Goal: Information Seeking & Learning: Learn about a topic

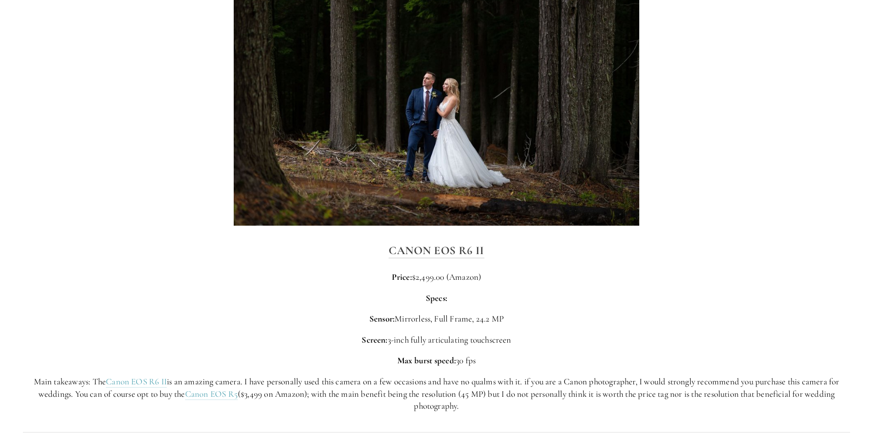
scroll to position [2338, 0]
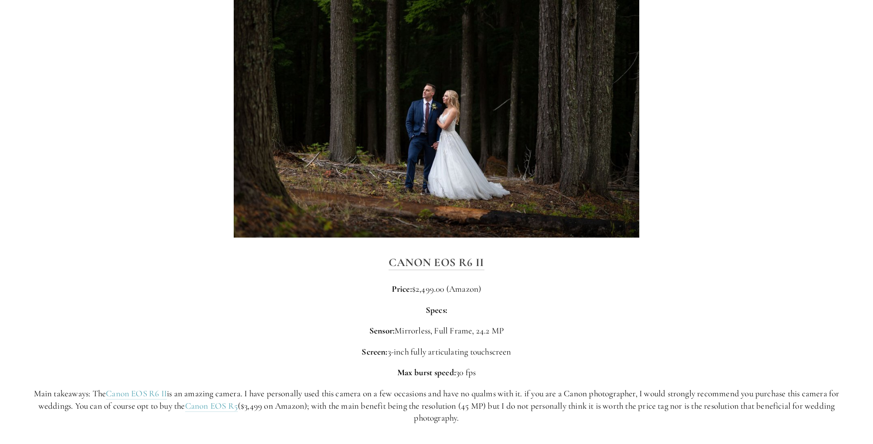
click at [478, 285] on p "Price: $2,499.00 (Amazon)" at bounding box center [436, 289] width 827 height 12
click at [589, 296] on div "Canon EOS R6 II Price: $2,499.00 (Amazon) Specs: Sensor: Mirrorless, Full Frame…" at bounding box center [436, 338] width 827 height 171
click at [586, 296] on div "Canon EOS R6 II Price: $2,499.00 (Amazon) Specs: Sensor: Mirrorless, Full Frame…" at bounding box center [436, 338] width 827 height 171
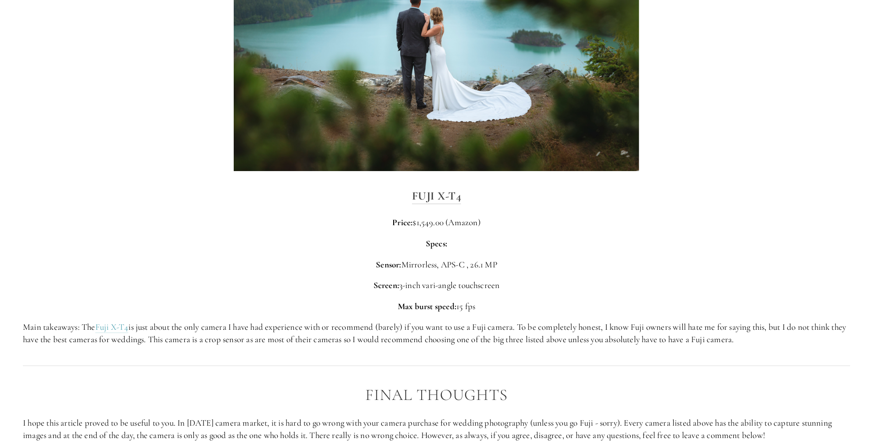
scroll to position [2896, 0]
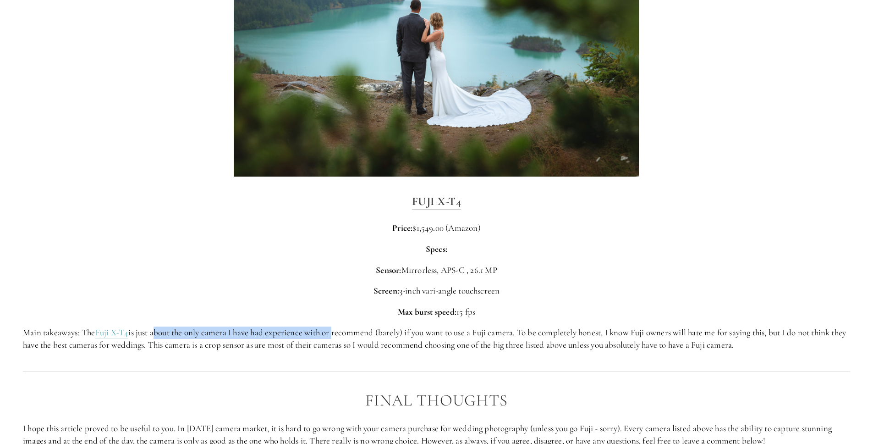
drag, startPoint x: 156, startPoint y: 332, endPoint x: 337, endPoint y: 329, distance: 181.0
click at [337, 329] on p "Main takeaways: The Fuji X-T4 is just about the only camera I have had experien…" at bounding box center [436, 338] width 827 height 24
click at [325, 329] on p "Main takeaways: The Fuji X-T4 is just about the only camera I have had experien…" at bounding box center [436, 338] width 827 height 24
drag, startPoint x: 274, startPoint y: 334, endPoint x: 760, endPoint y: 339, distance: 486.2
click at [760, 339] on p "Main takeaways: The Fuji X-T4 is just about the only camera I have had experien…" at bounding box center [436, 338] width 827 height 24
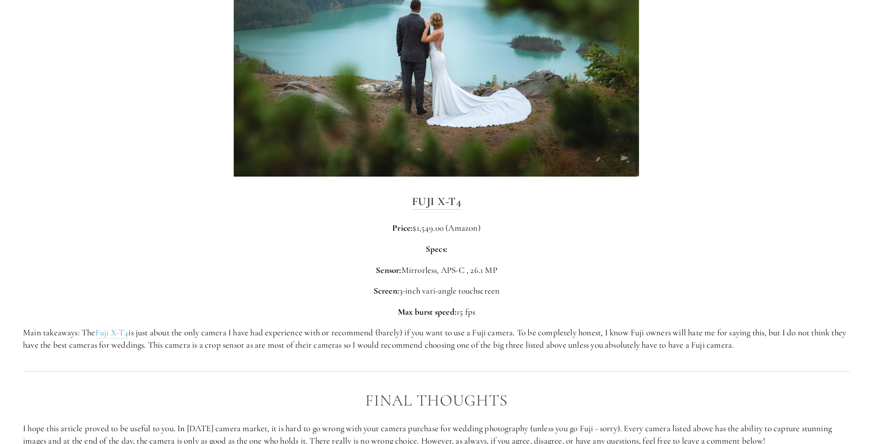
click at [760, 339] on p "Main takeaways: The Fuji X-T4 is just about the only camera I have had experien…" at bounding box center [436, 338] width 827 height 24
click at [742, 245] on p "Specs:" at bounding box center [436, 249] width 827 height 12
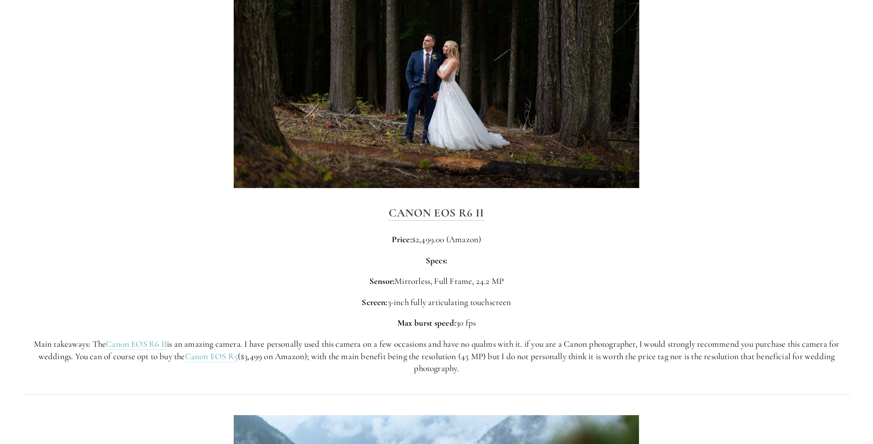
scroll to position [2294, 0]
